Goal: Task Accomplishment & Management: Use online tool/utility

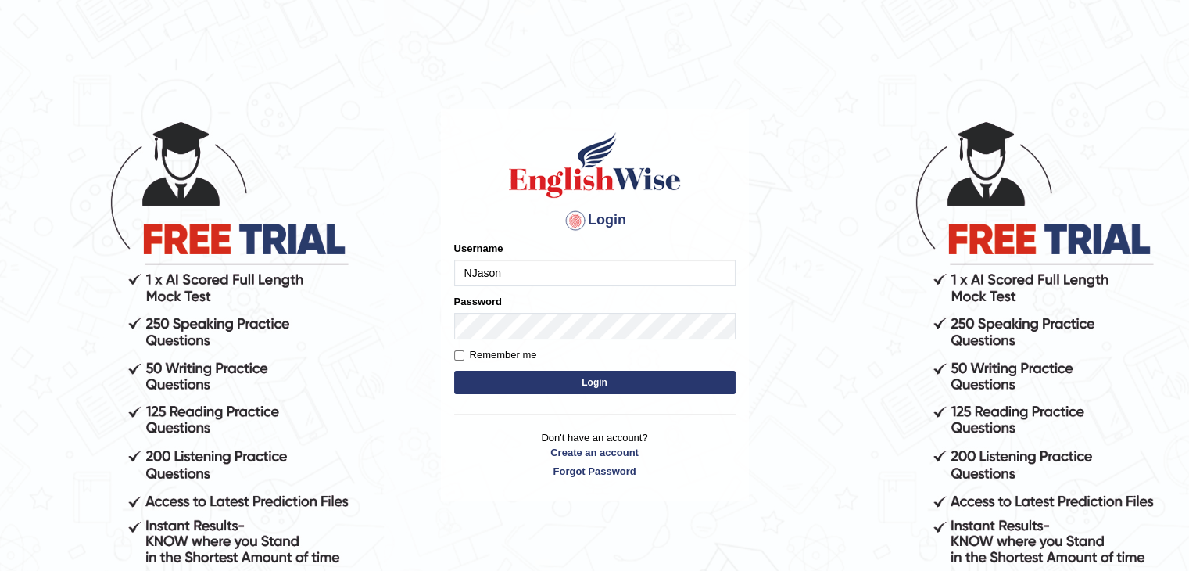
type input "NJason"
click at [646, 387] on button "Login" at bounding box center [594, 381] width 281 height 23
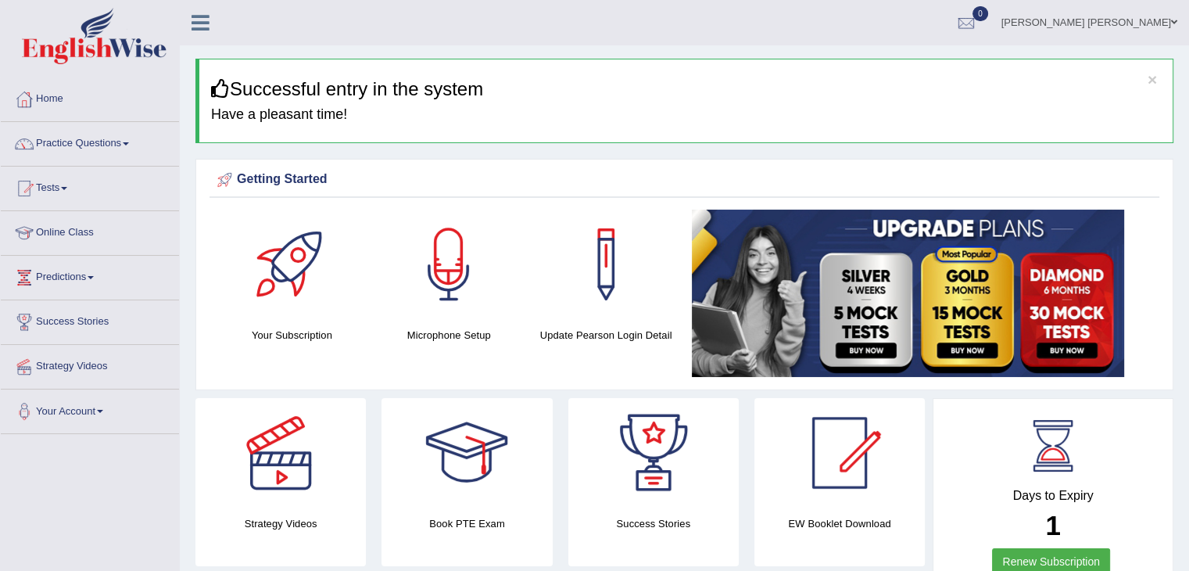
scroll to position [234, 0]
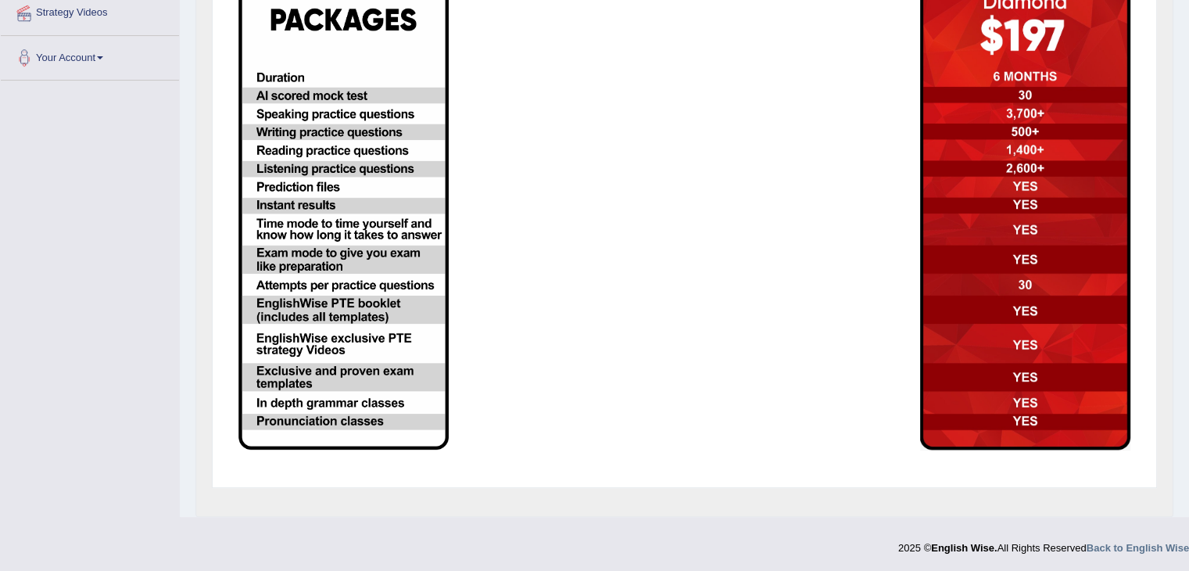
scroll to position [41, 0]
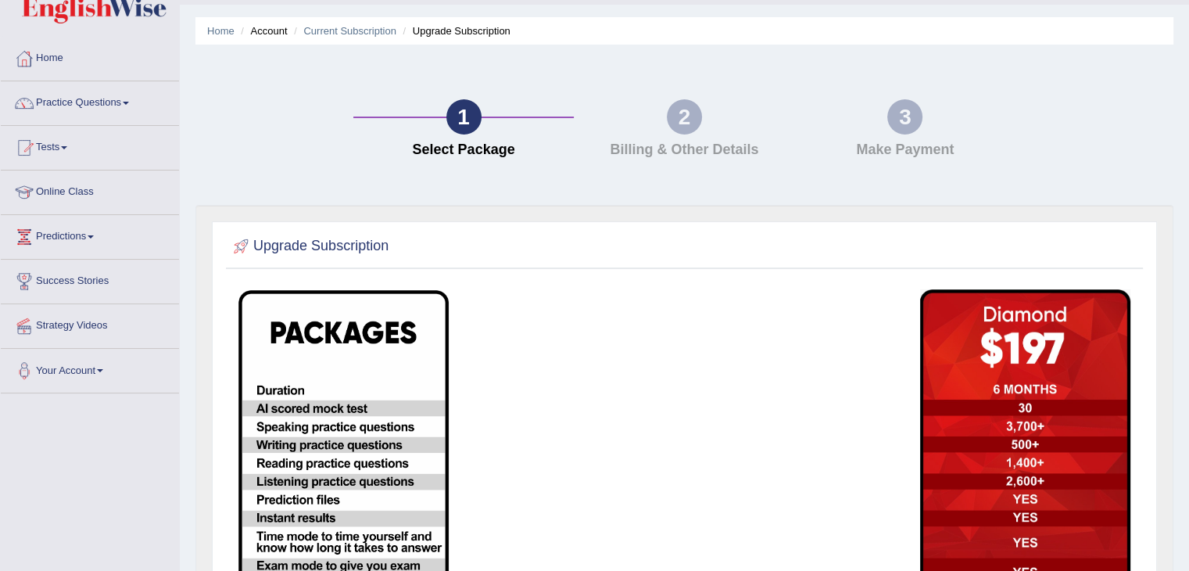
click at [332, 354] on img at bounding box center [343, 526] width 210 height 472
click at [353, 335] on img at bounding box center [343, 526] width 210 height 472
click at [363, 323] on img at bounding box center [343, 526] width 210 height 472
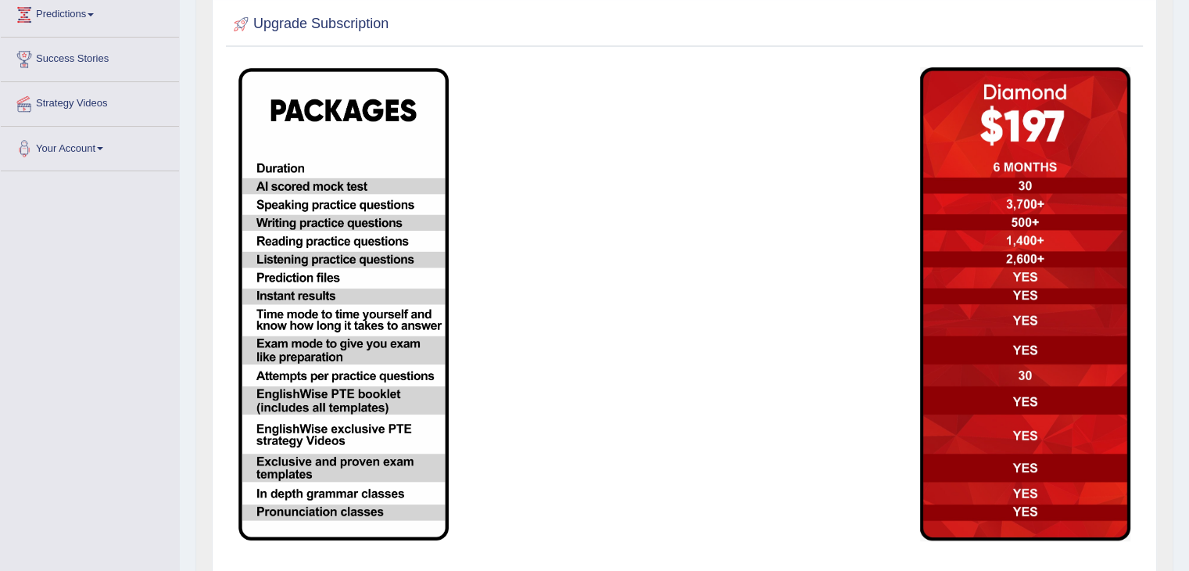
scroll to position [275, 0]
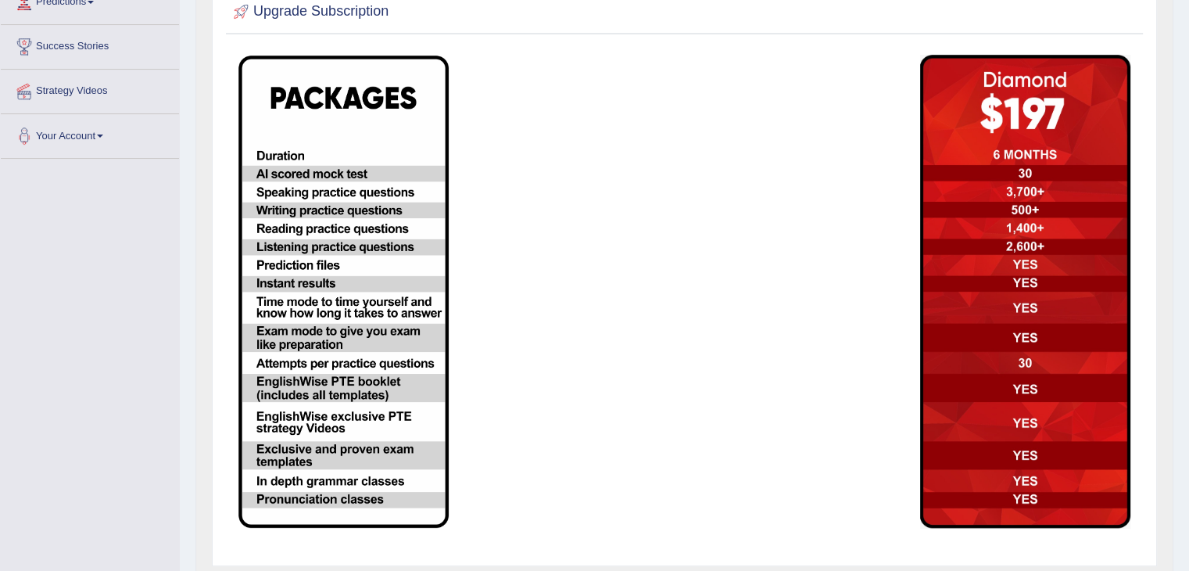
click at [356, 442] on img at bounding box center [343, 291] width 210 height 472
click at [307, 125] on img at bounding box center [343, 291] width 210 height 472
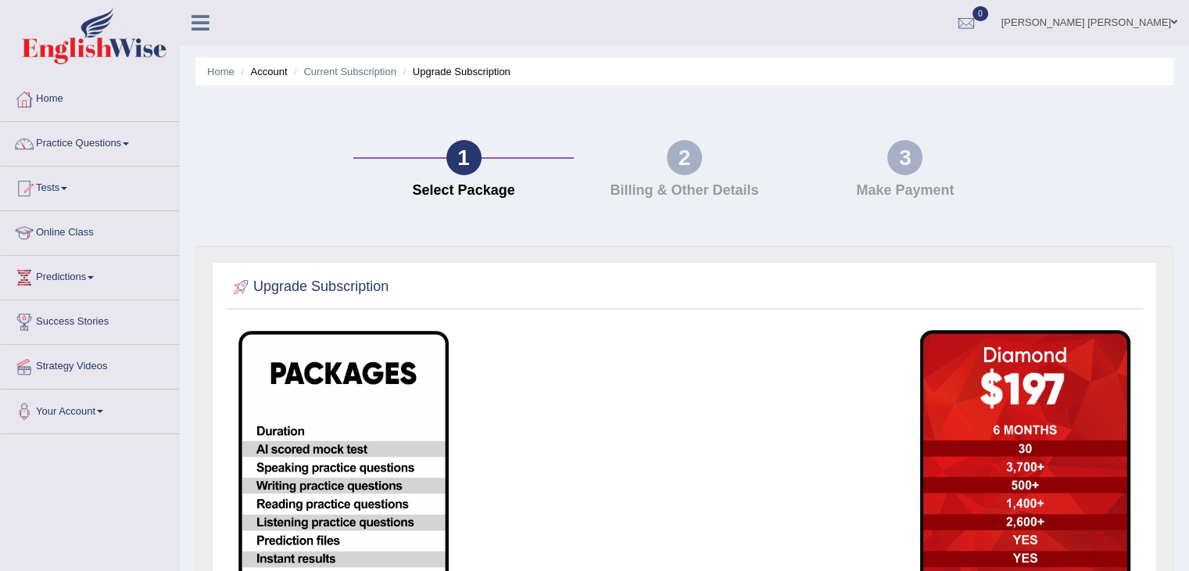
click at [683, 171] on div "2" at bounding box center [684, 157] width 35 height 35
click at [363, 72] on link "Current Subscription" at bounding box center [349, 72] width 93 height 12
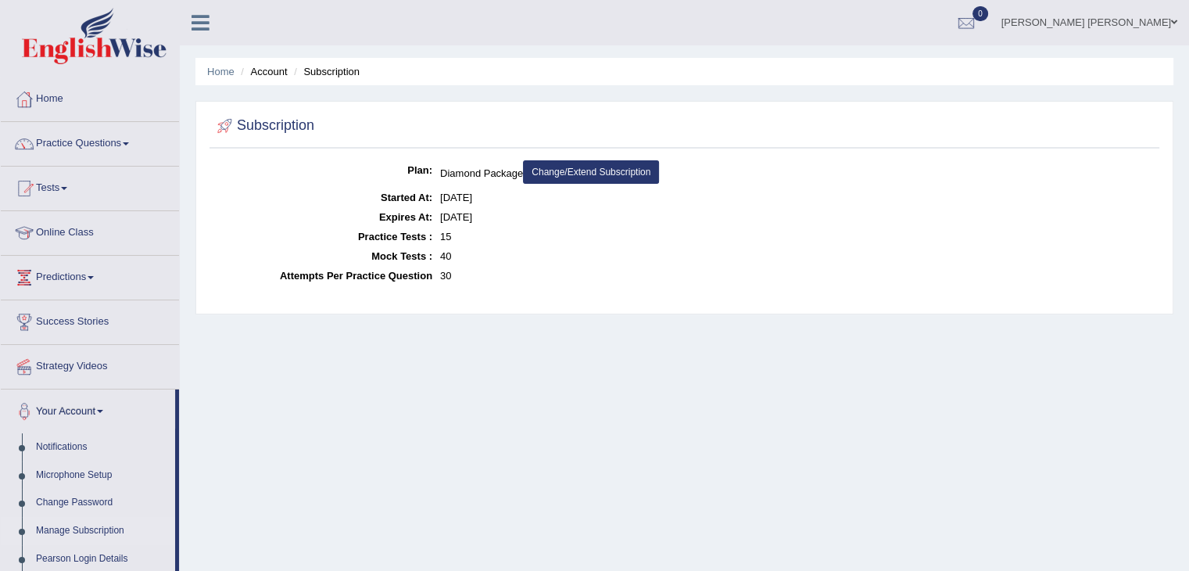
click at [628, 176] on link "Change/Extend Subscription" at bounding box center [591, 171] width 136 height 23
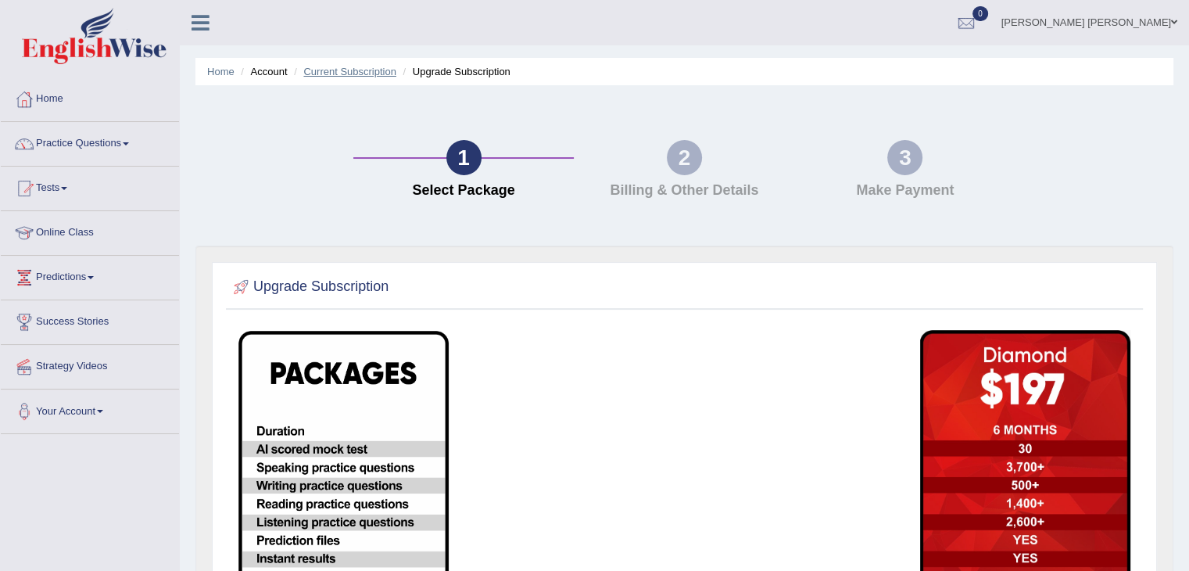
click at [335, 73] on link "Current Subscription" at bounding box center [349, 72] width 93 height 12
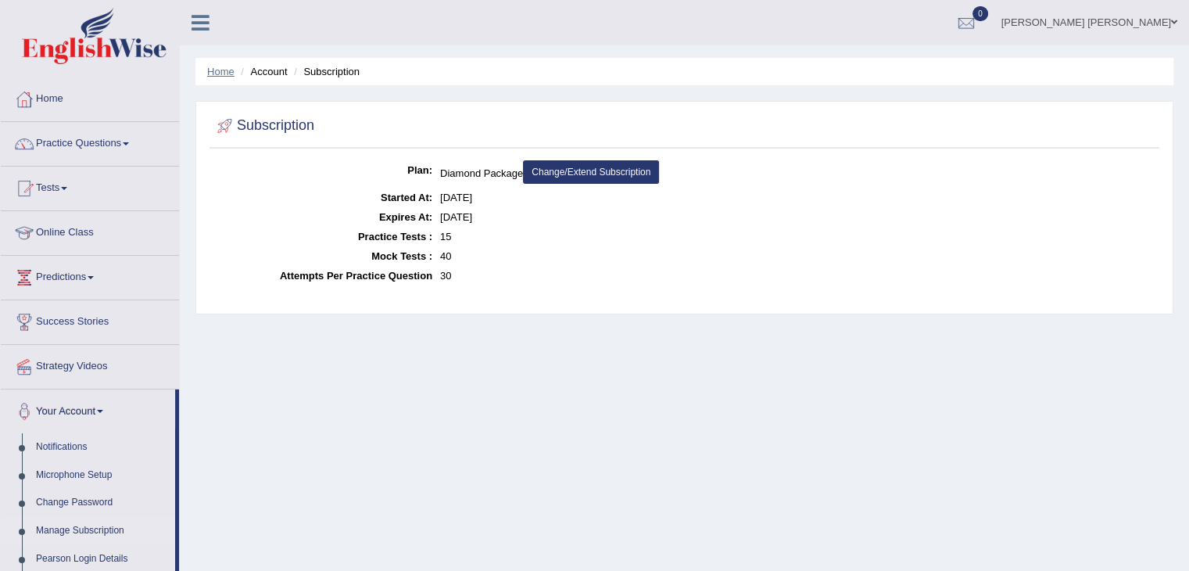
click at [222, 73] on link "Home" at bounding box center [220, 72] width 27 height 12
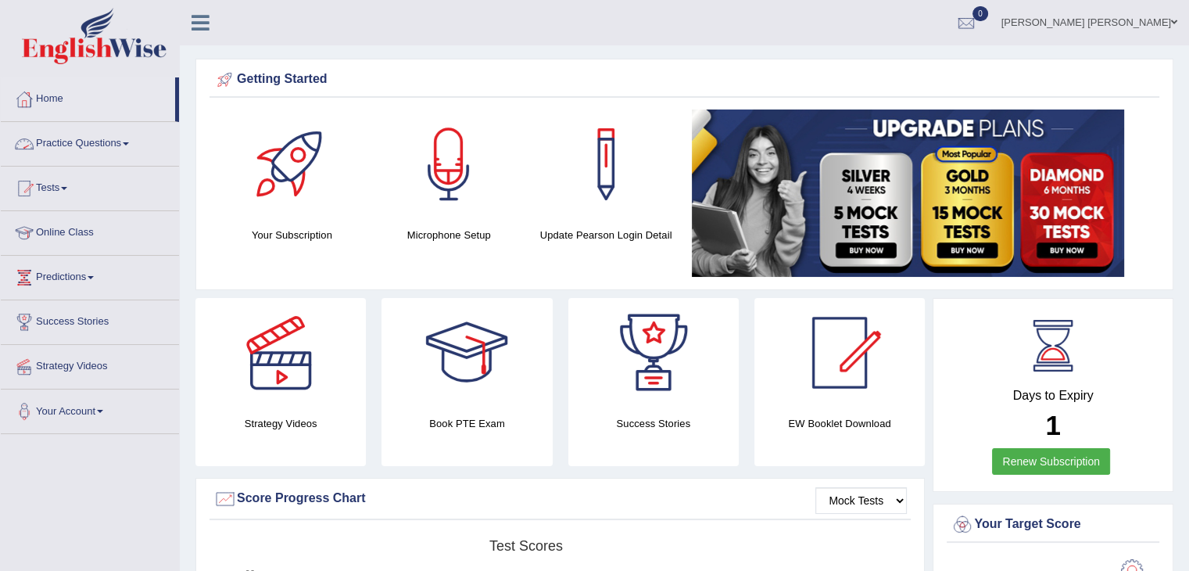
click at [59, 185] on link "Tests" at bounding box center [90, 185] width 178 height 39
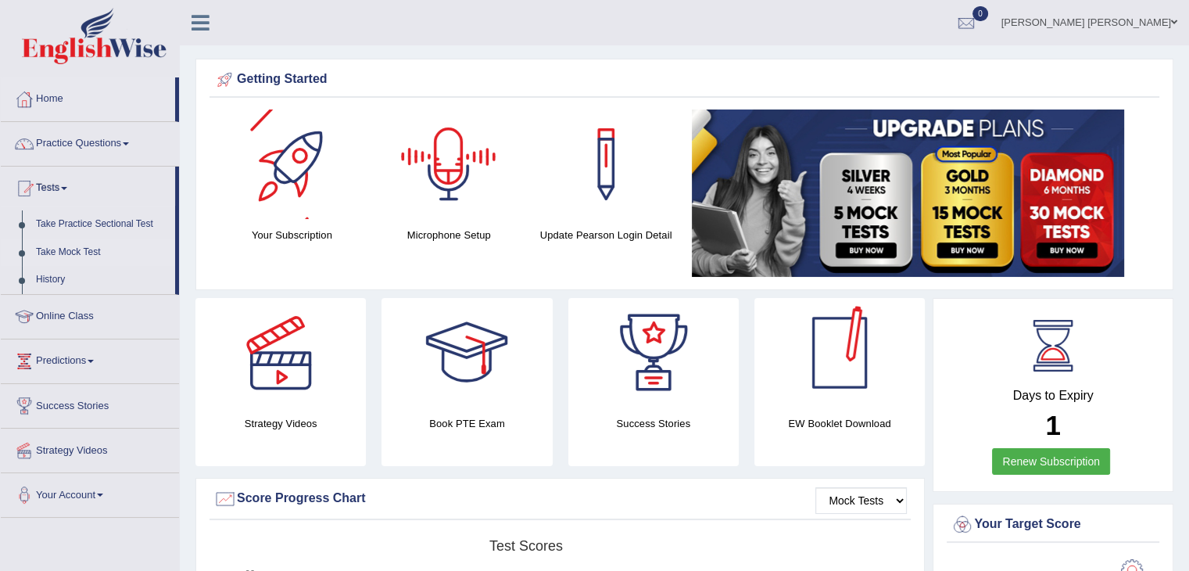
click at [76, 249] on link "Take Mock Test" at bounding box center [102, 252] width 146 height 28
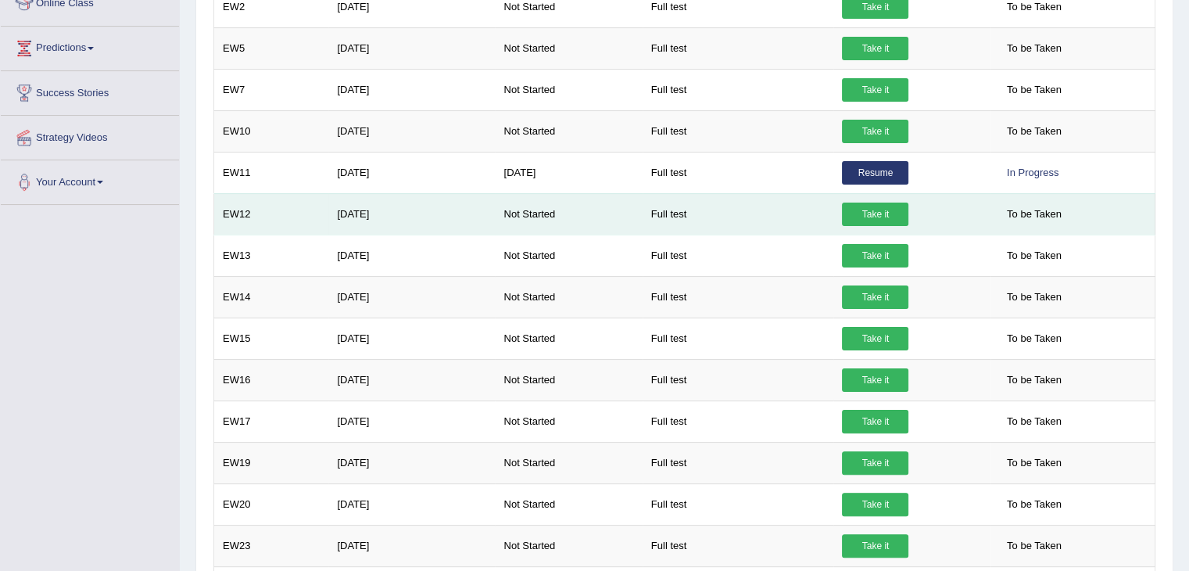
click at [866, 209] on link "Take it" at bounding box center [875, 213] width 66 height 23
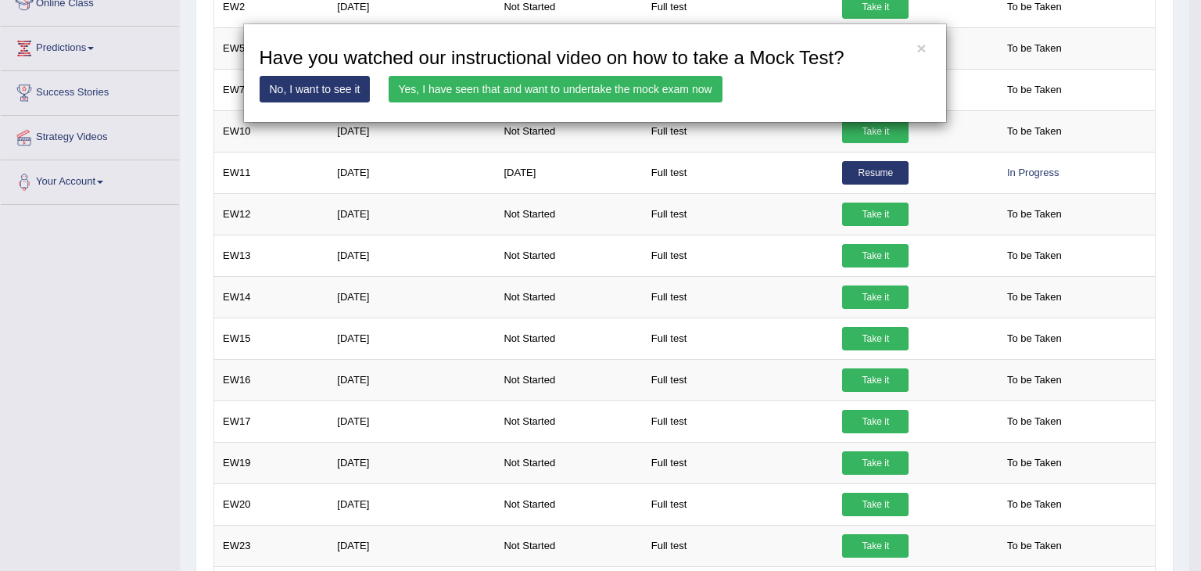
click at [604, 84] on link "Yes, I have seen that and want to undertake the mock exam now" at bounding box center [555, 89] width 334 height 27
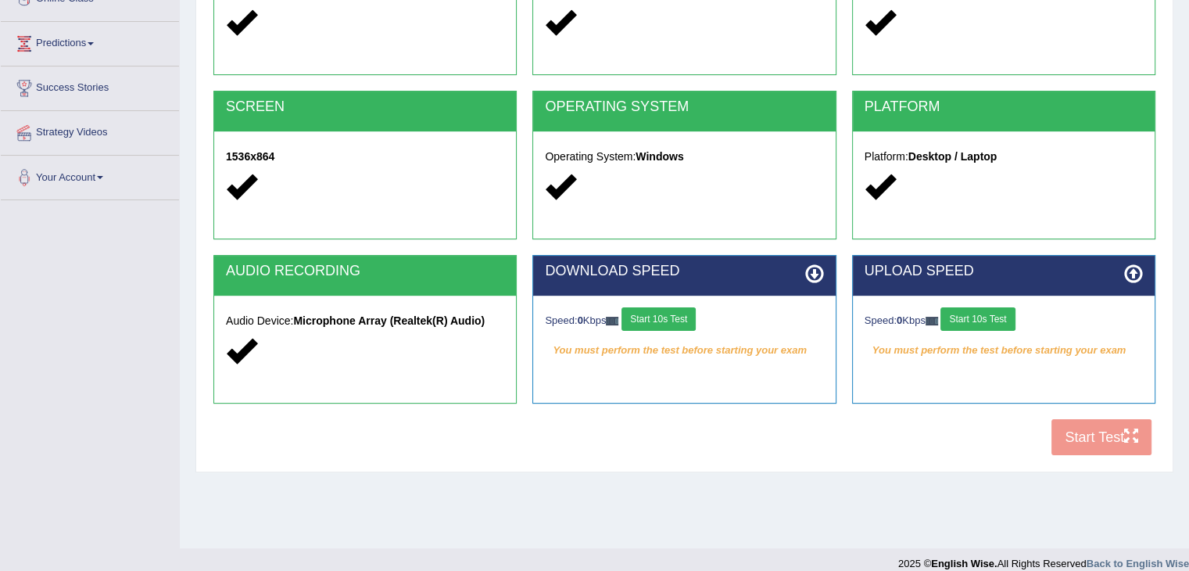
scroll to position [234, 0]
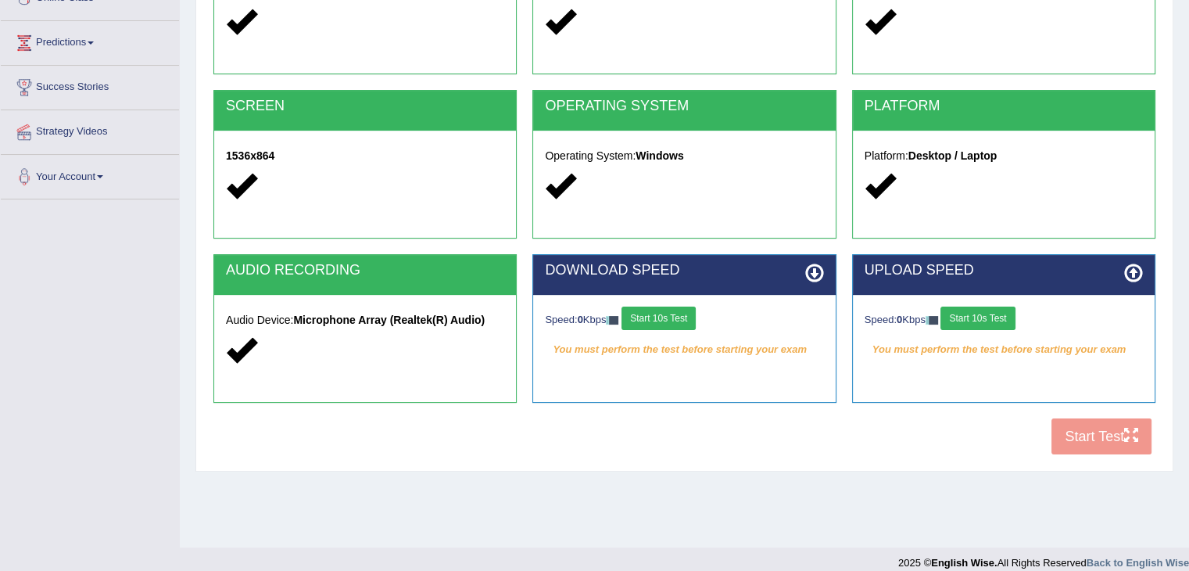
click at [672, 306] on button "Start 10s Test" at bounding box center [658, 317] width 74 height 23
click at [995, 323] on button "Start 10s Test" at bounding box center [977, 317] width 74 height 23
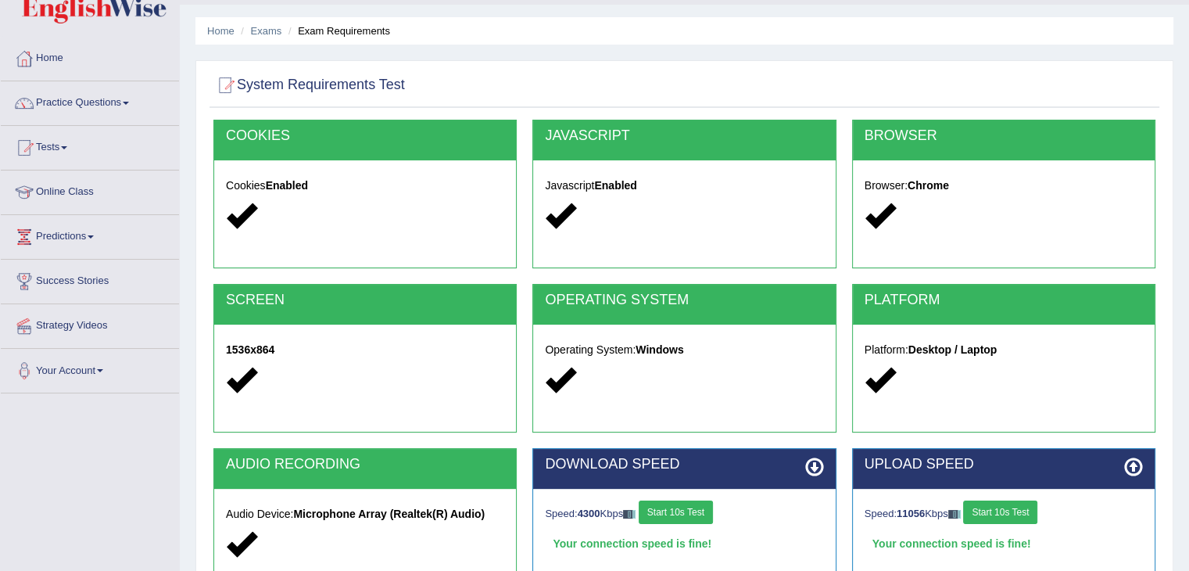
scroll to position [156, 0]
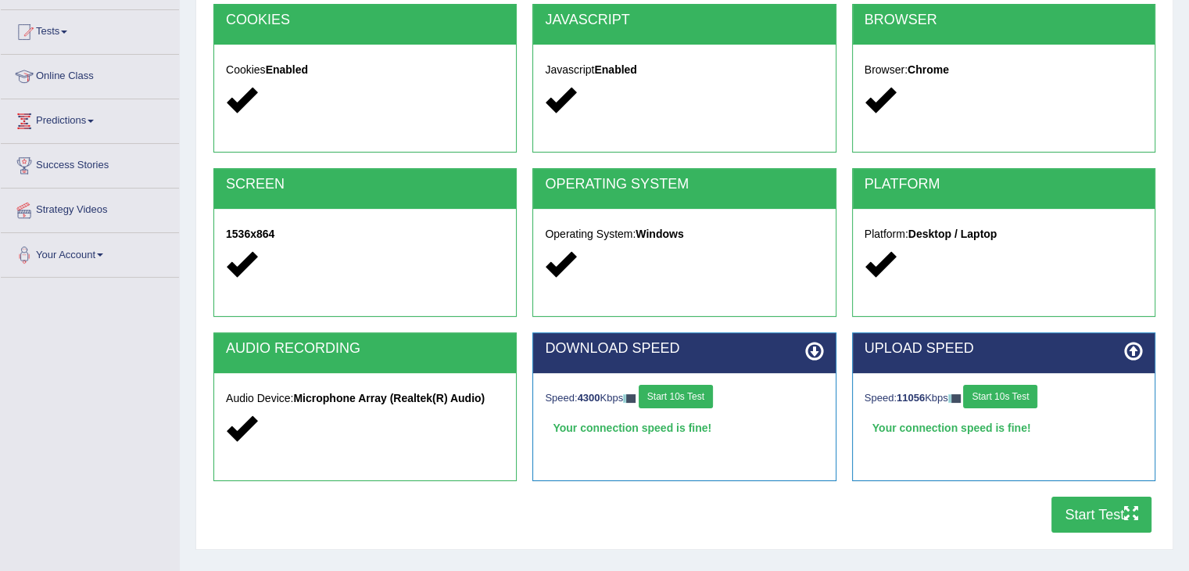
click at [1112, 510] on button "Start Test" at bounding box center [1101, 514] width 100 height 36
